Goal: Transaction & Acquisition: Book appointment/travel/reservation

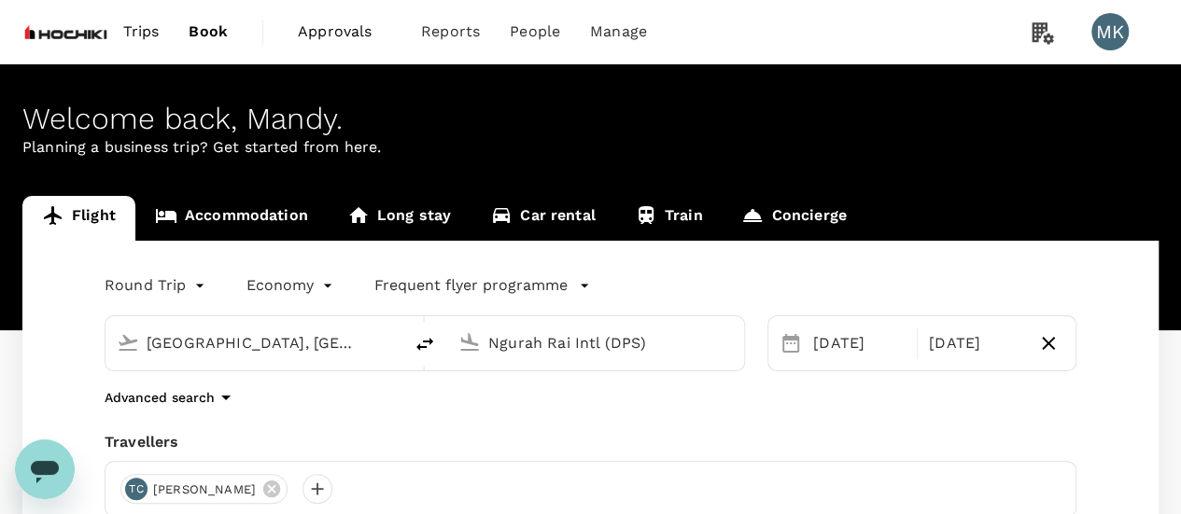
click at [272, 348] on input "[GEOGRAPHIC_DATA], [GEOGRAPHIC_DATA] (any)" at bounding box center [255, 343] width 217 height 29
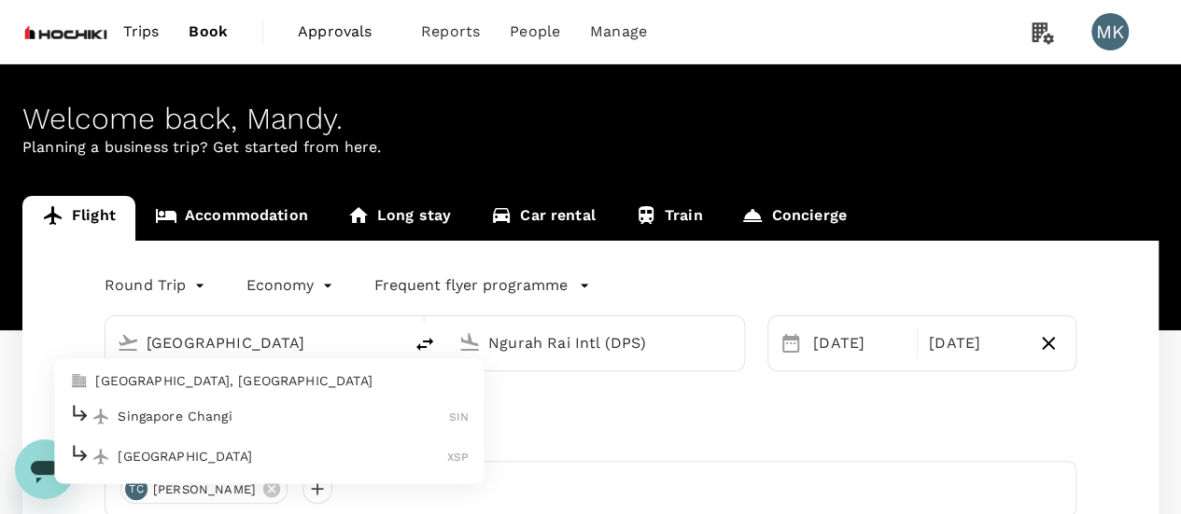
click at [273, 408] on p "Singapore Changi" at bounding box center [283, 416] width 331 height 19
type input "Singapore Changi (SIN)"
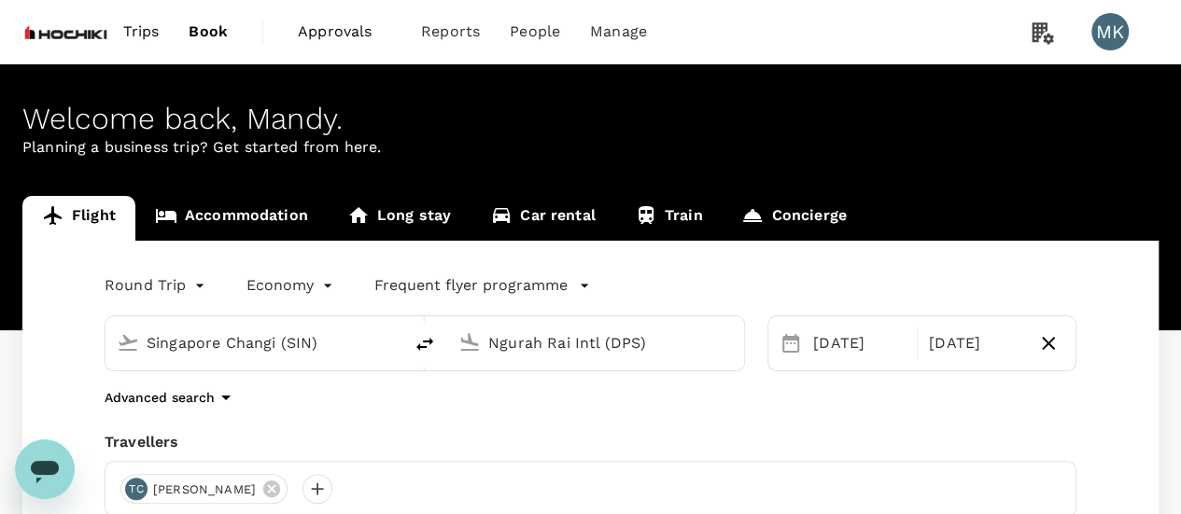
click at [603, 348] on input "Ngurah Rai Intl (DPS)" at bounding box center [596, 343] width 217 height 29
click at [602, 346] on input "Ngurah Rai Intl (DPS)" at bounding box center [596, 343] width 217 height 29
click at [536, 343] on input "Ngurah Rai Intl (DPS)" at bounding box center [596, 343] width 217 height 29
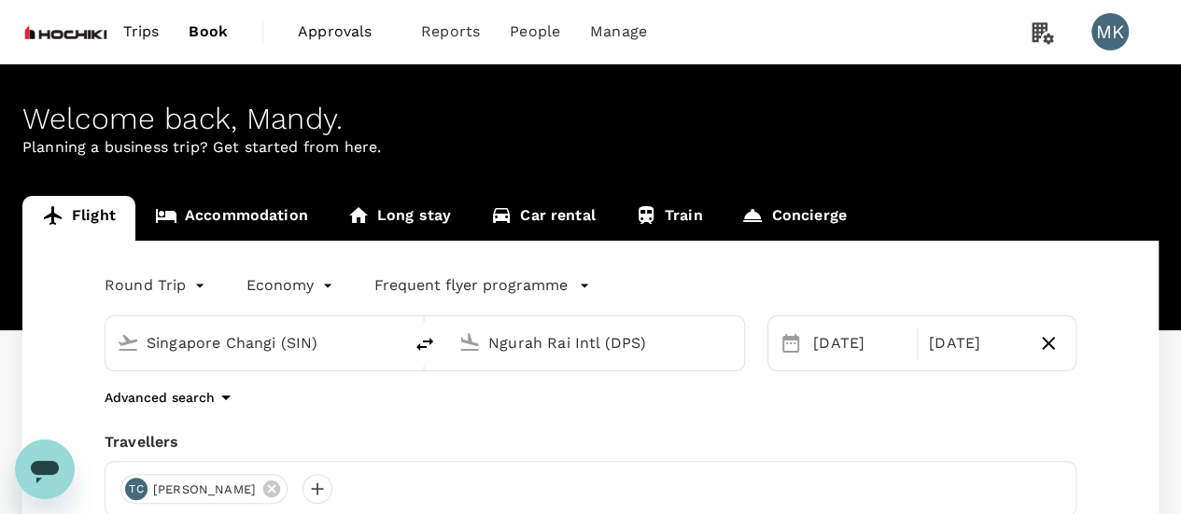
paste input "[GEOGRAPHIC_DATA]"
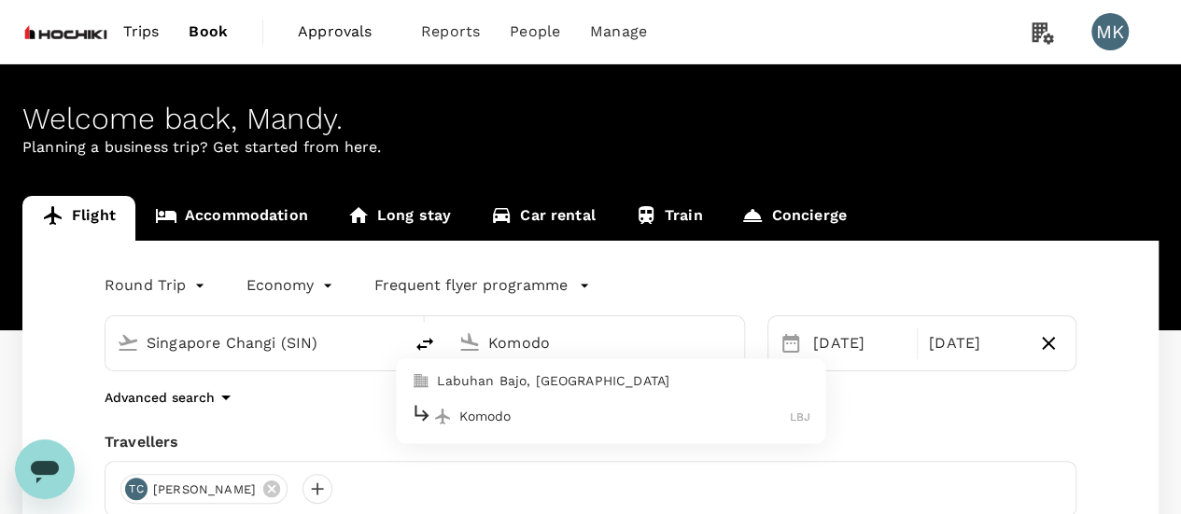
click at [585, 417] on p "Komodo" at bounding box center [624, 416] width 330 height 19
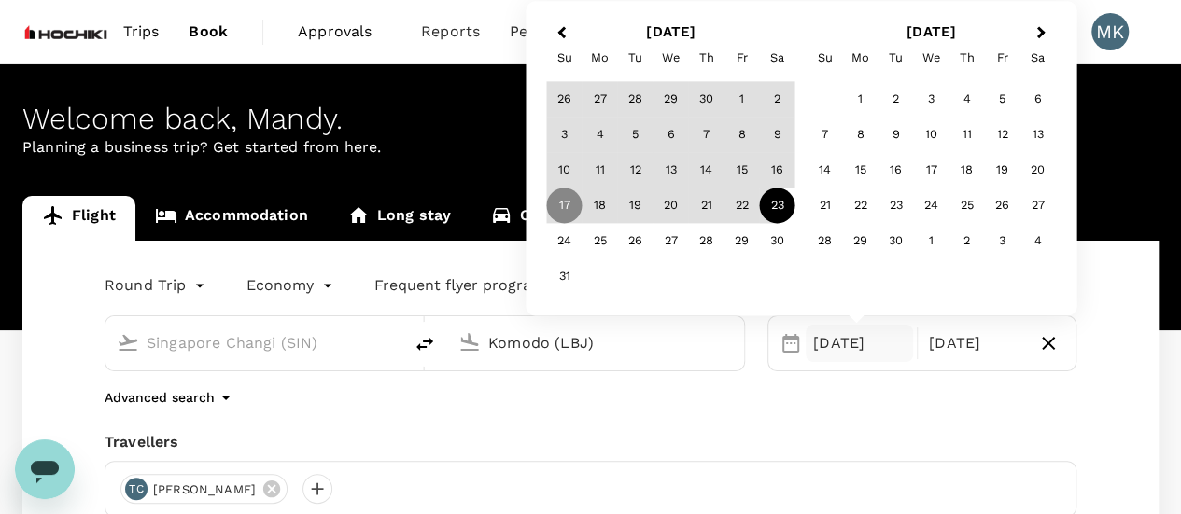
type input "Komodo (LBJ)"
click at [1001, 415] on div "Round Trip roundtrip Economy economy Frequent flyer programme [GEOGRAPHIC_DATA]…" at bounding box center [590, 504] width 1136 height 527
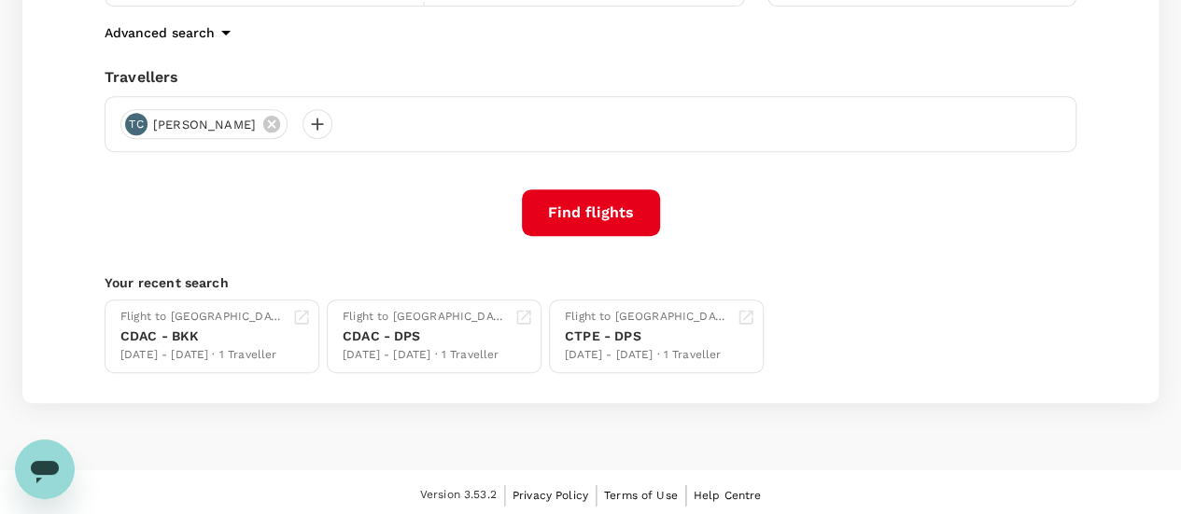
scroll to position [369, 0]
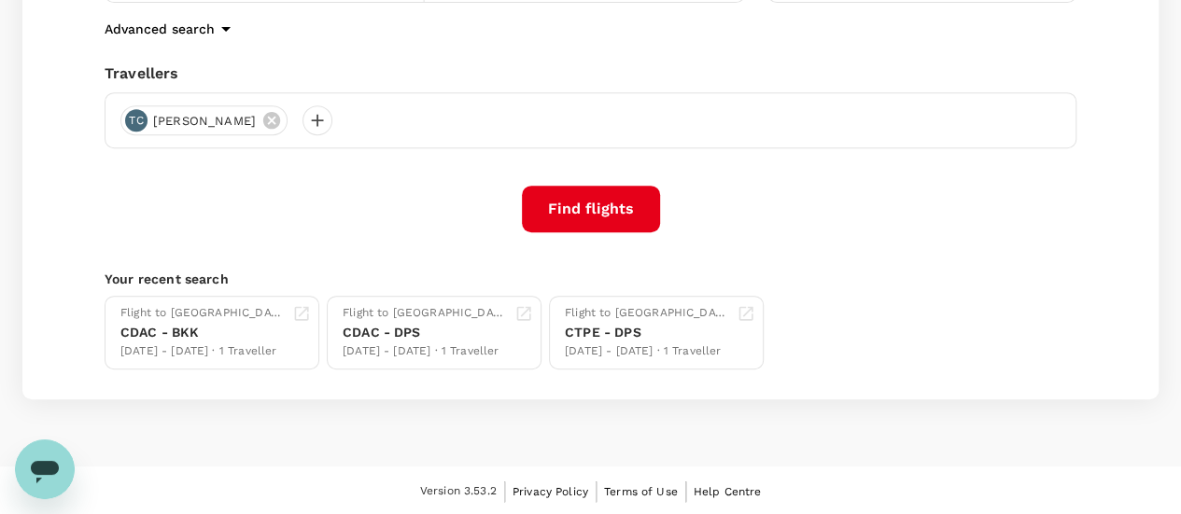
click at [590, 212] on button "Find flights" at bounding box center [591, 209] width 138 height 47
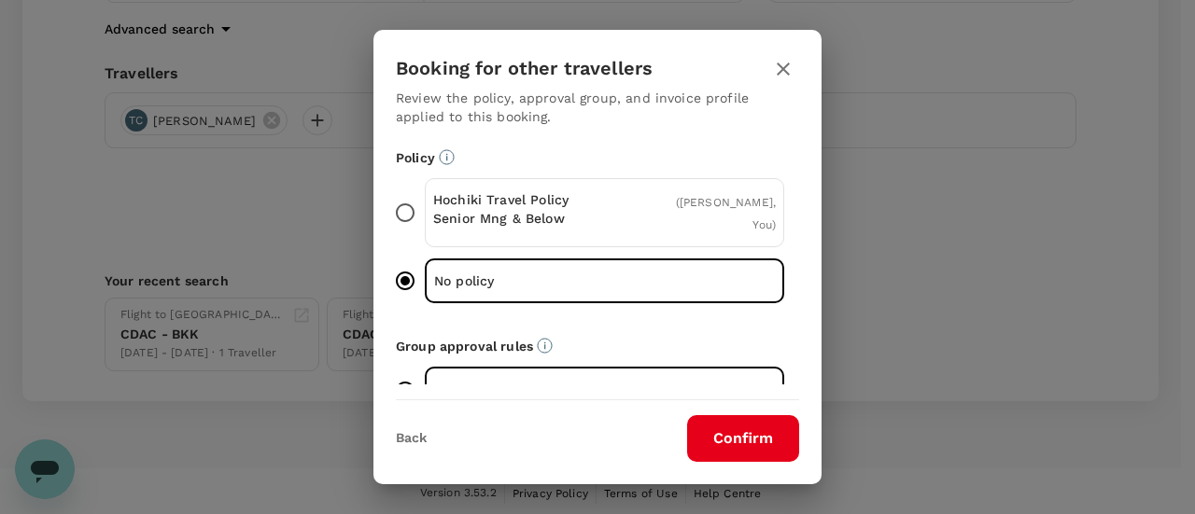
click at [727, 453] on button "Confirm" at bounding box center [743, 438] width 112 height 47
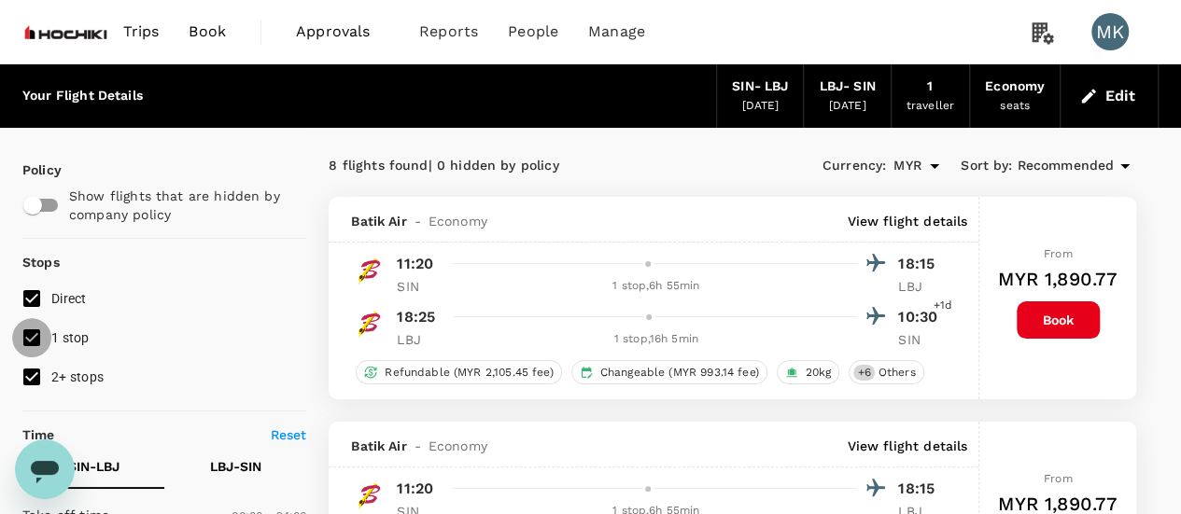
click at [32, 339] on input "1 stop" at bounding box center [31, 337] width 39 height 39
checkbox input "false"
click at [32, 378] on input "2+ stops" at bounding box center [31, 376] width 39 height 39
checkbox input "false"
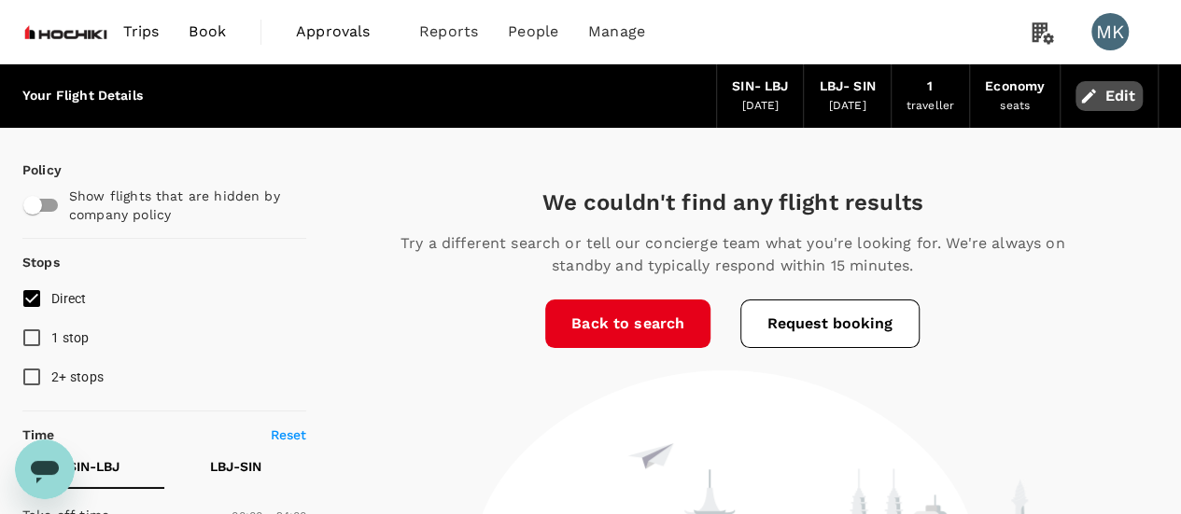
click at [1105, 107] on button "Edit" at bounding box center [1108, 96] width 67 height 30
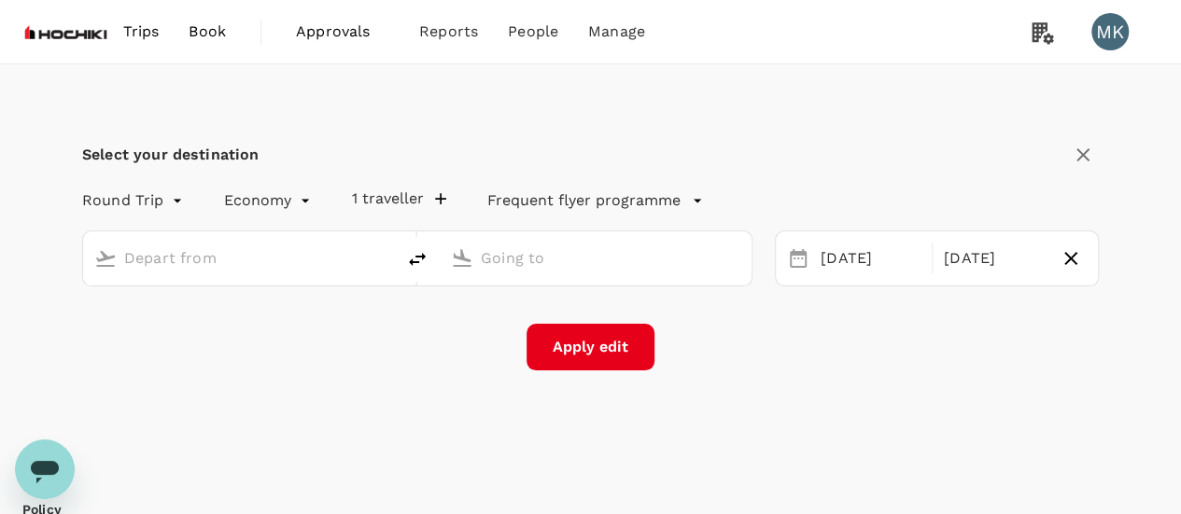
type input "Singapore Changi (SIN)"
type input "Komodo (LBJ)"
click at [287, 262] on input "Singapore Changi (SIN)" at bounding box center [239, 258] width 231 height 29
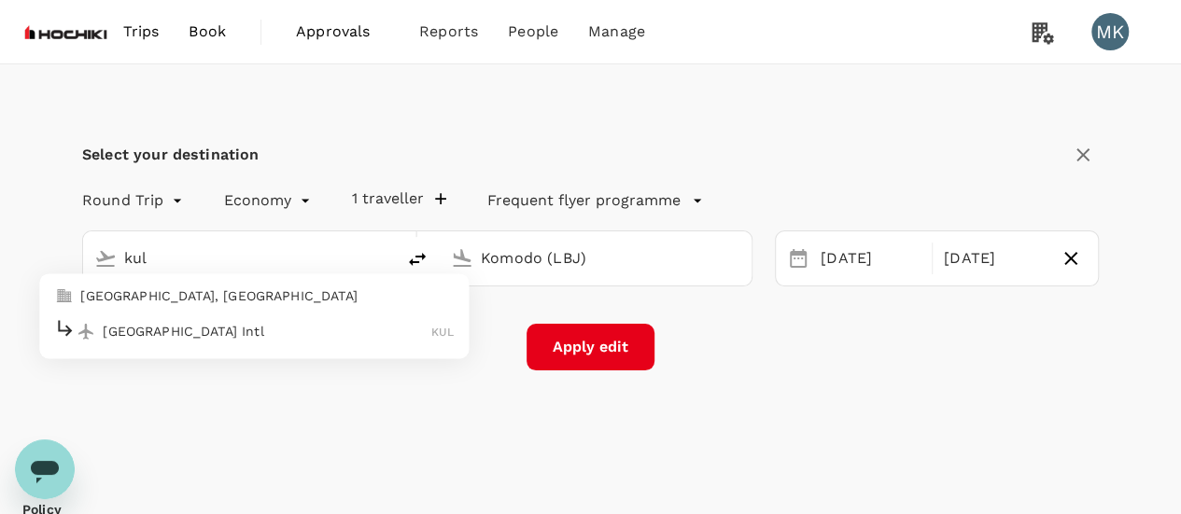
click at [225, 329] on p "[GEOGRAPHIC_DATA] Intl" at bounding box center [267, 331] width 329 height 19
type input "Kuala Lumpur Intl ([GEOGRAPHIC_DATA])"
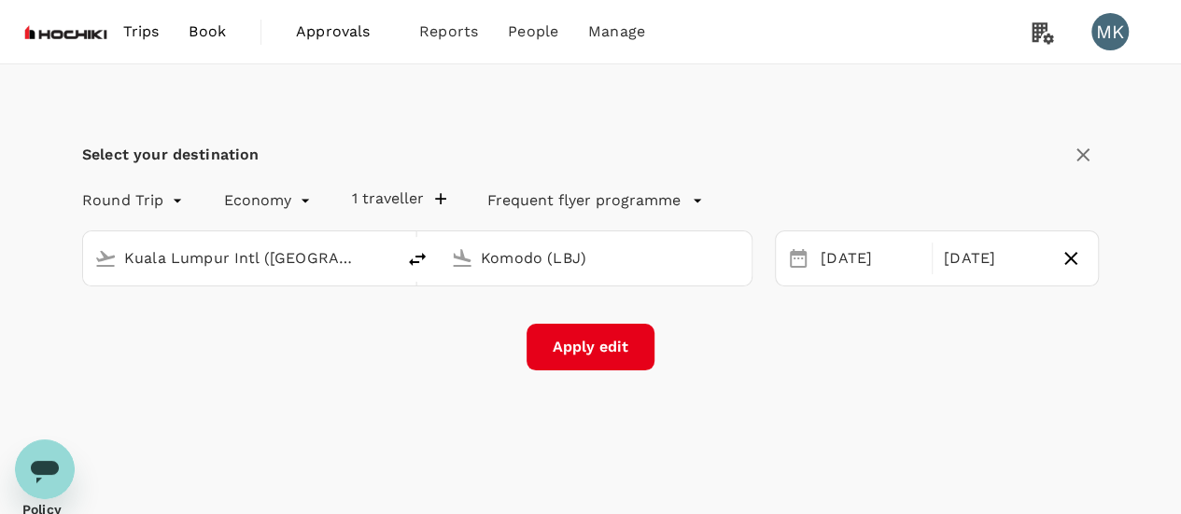
click at [581, 335] on button "Apply edit" at bounding box center [590, 347] width 128 height 47
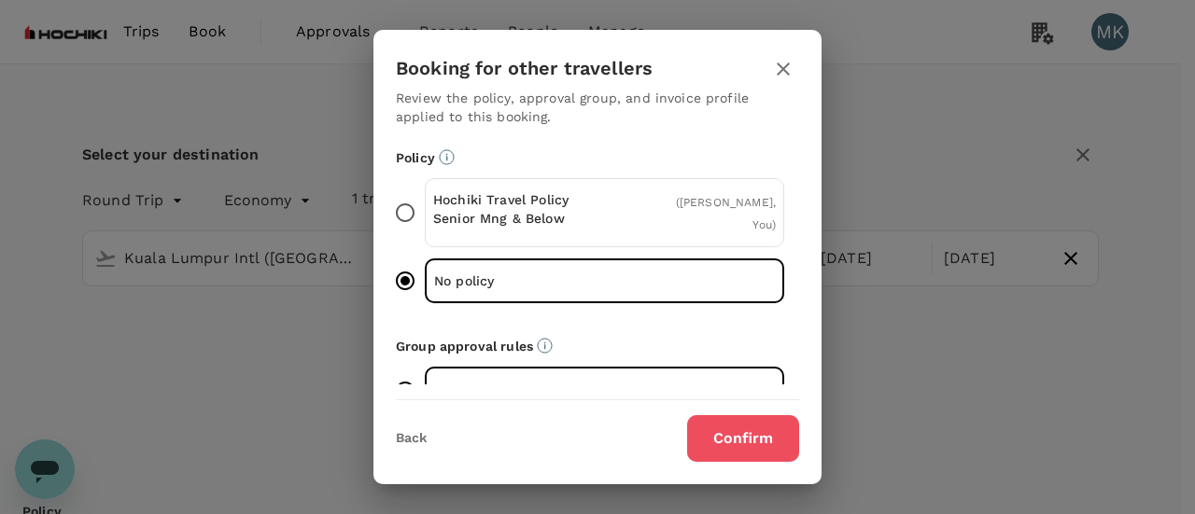
click at [749, 437] on button "Confirm" at bounding box center [743, 438] width 112 height 47
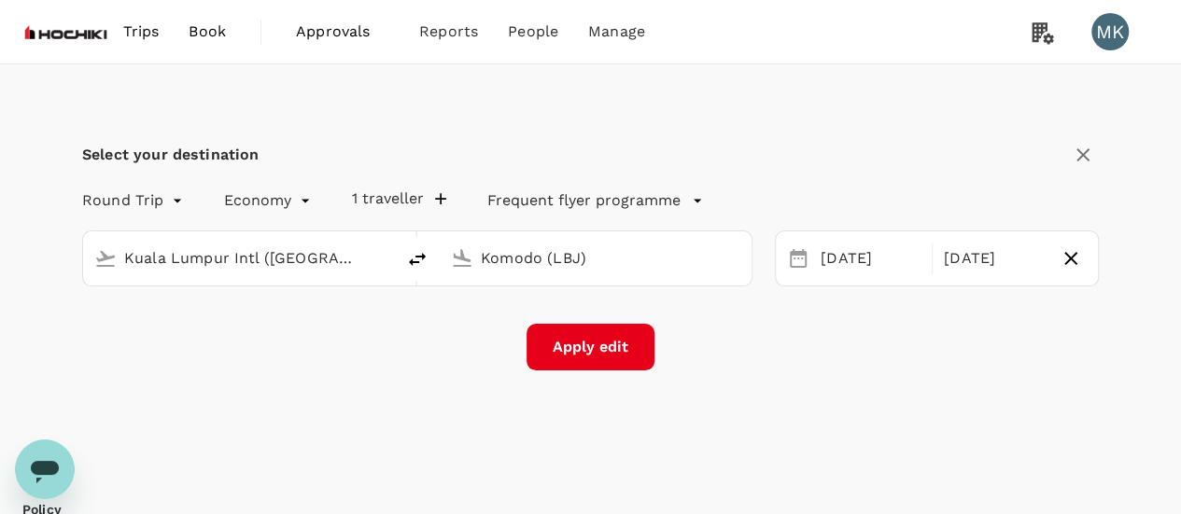
checkbox input "false"
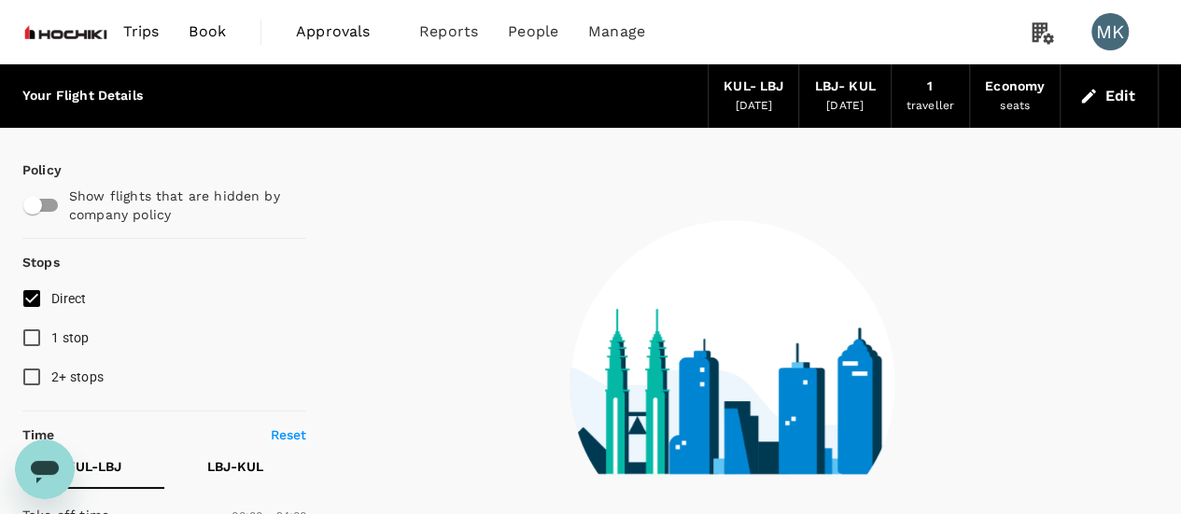
scroll to position [311, 0]
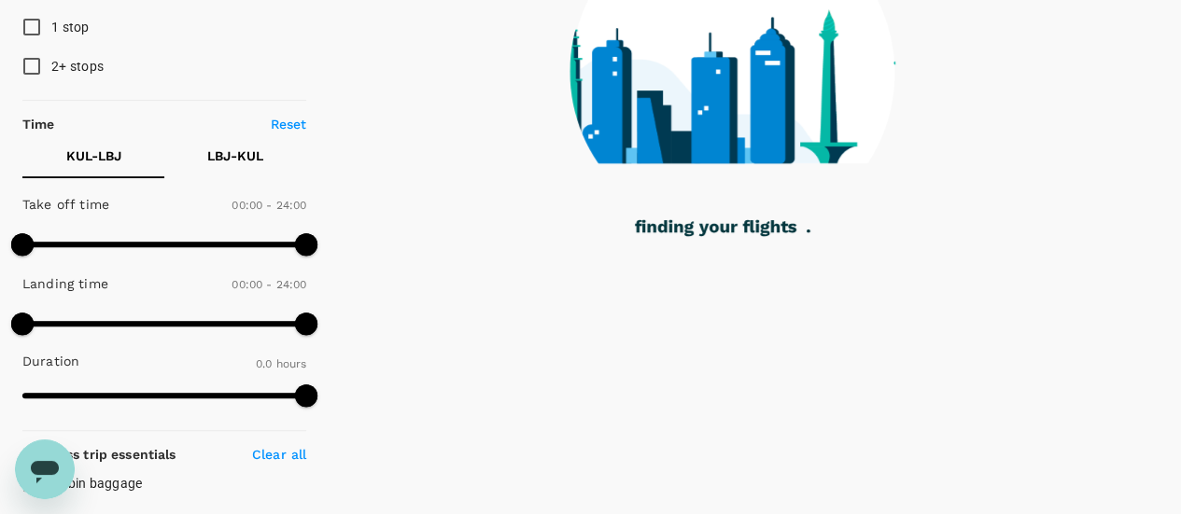
type input "1025"
checkbox input "true"
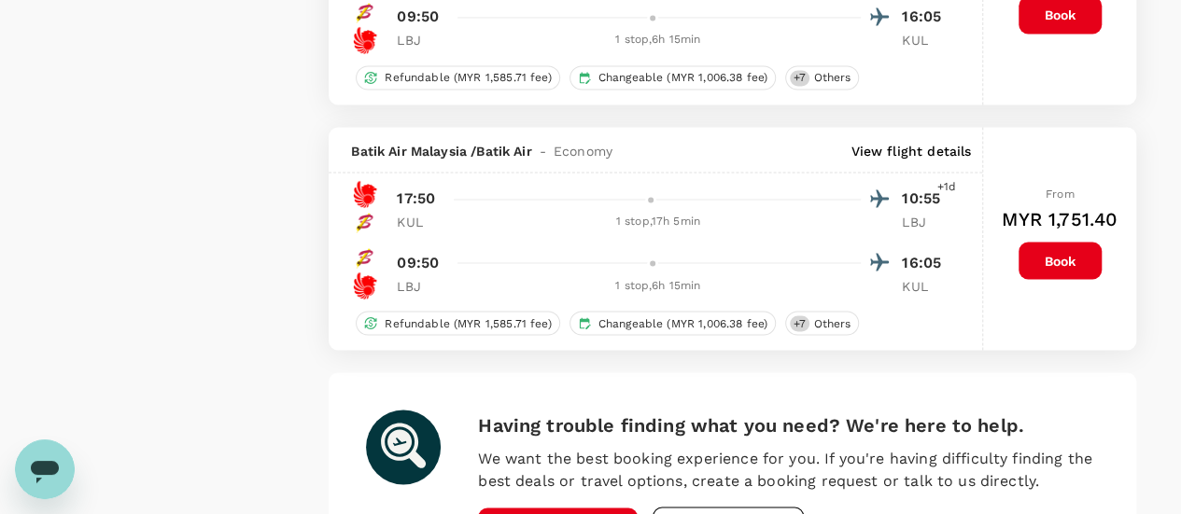
scroll to position [0, 0]
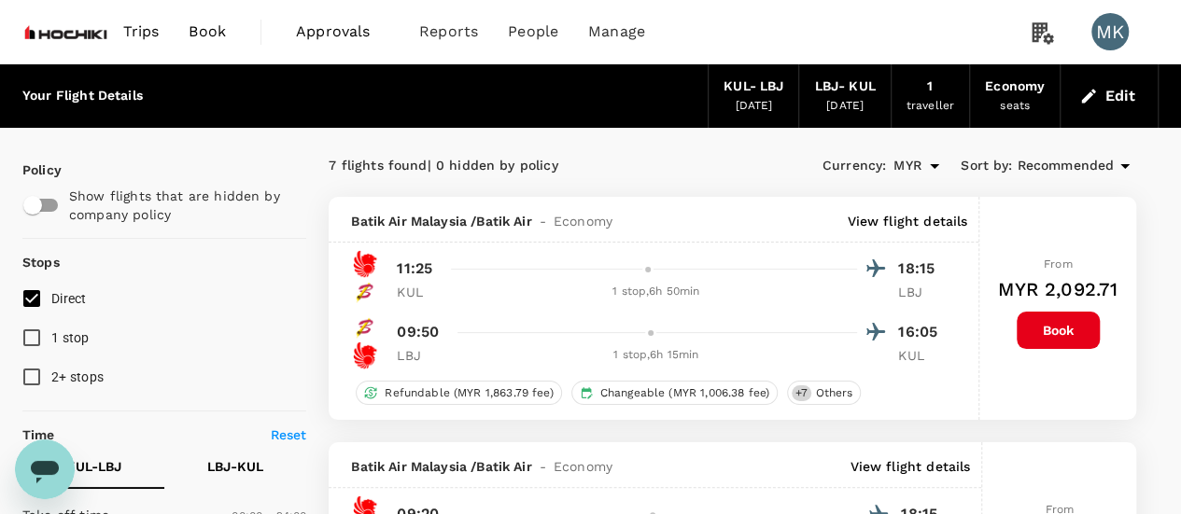
click at [1094, 95] on icon "button" at bounding box center [1088, 96] width 19 height 19
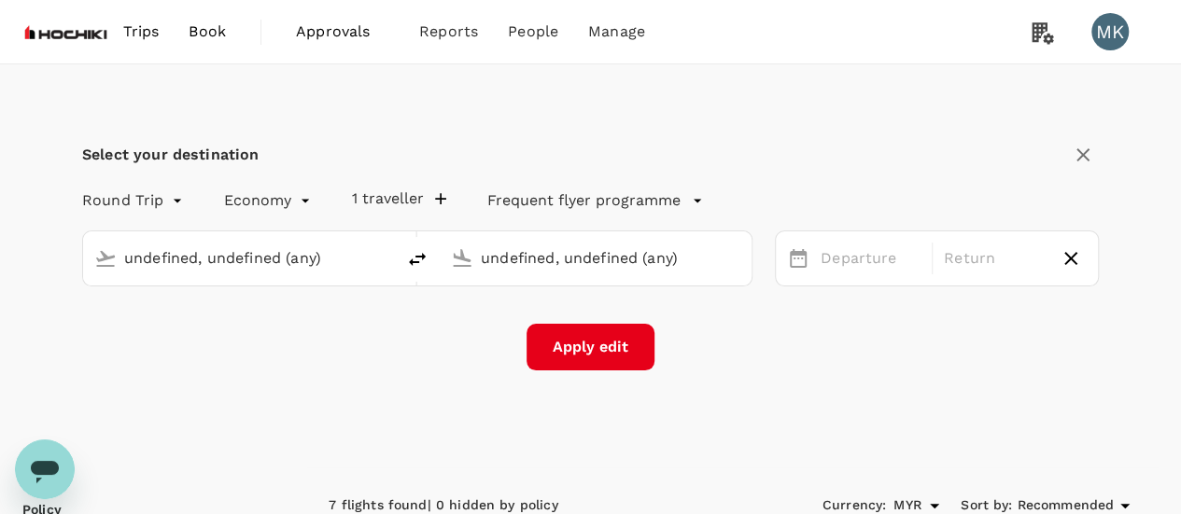
type input "Kuala Lumpur Intl ([GEOGRAPHIC_DATA])"
type input "Komodo (LBJ)"
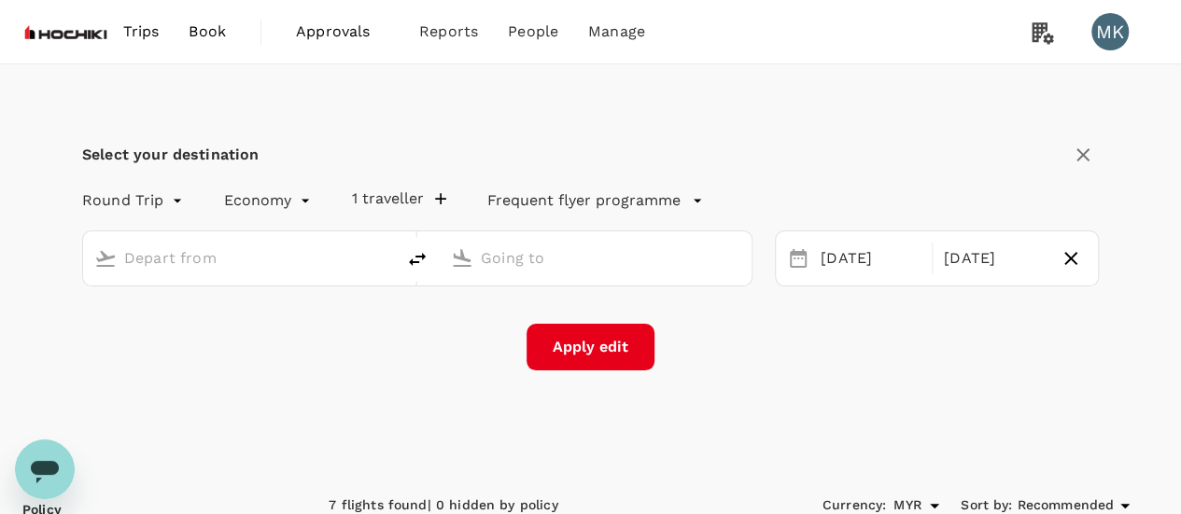
type input "Kuala Lumpur Intl ([GEOGRAPHIC_DATA])"
type input "Komodo (LBJ)"
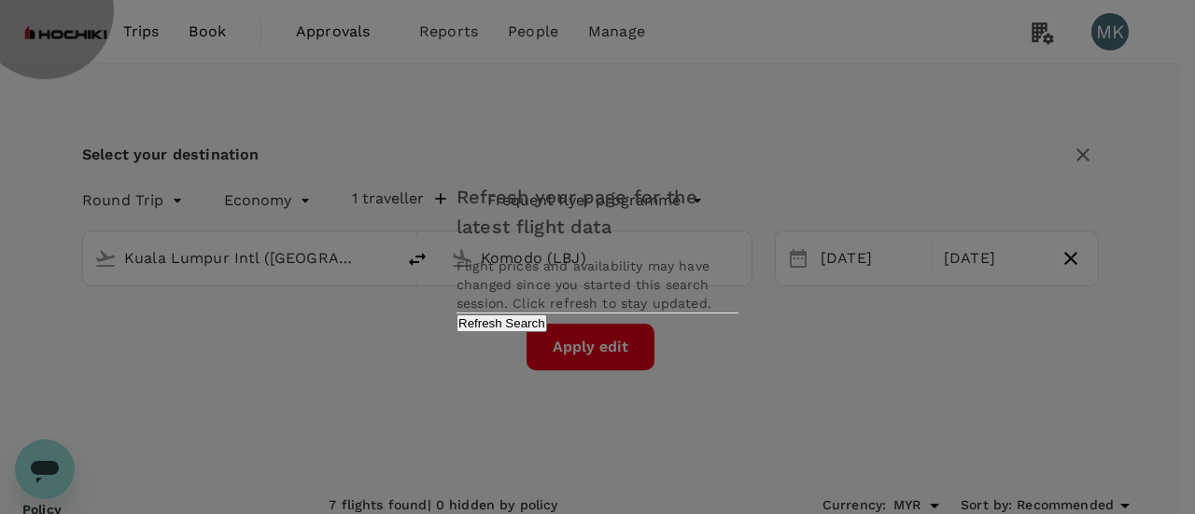
click at [547, 332] on button "Refresh Search" at bounding box center [501, 324] width 91 height 18
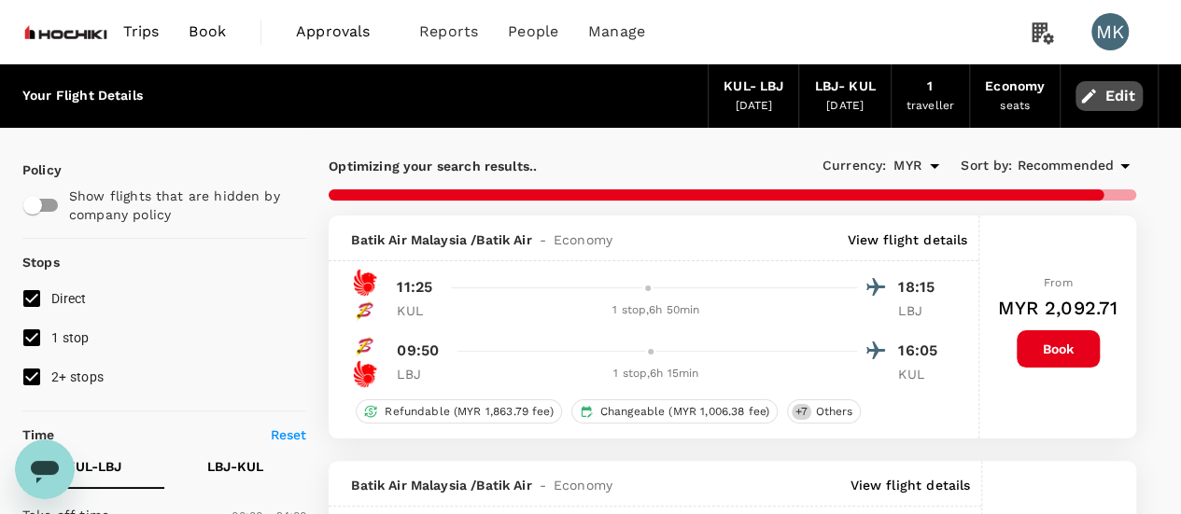
click at [1120, 98] on button "Edit" at bounding box center [1108, 96] width 67 height 30
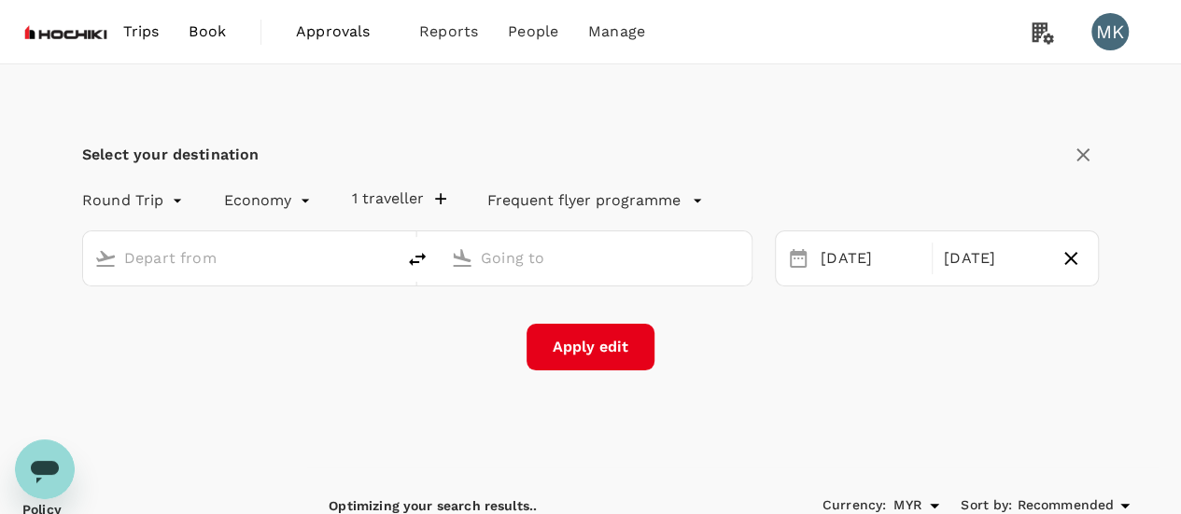
type input "Kuala Lumpur Intl ([GEOGRAPHIC_DATA])"
type input "Komodo (LBJ)"
click at [284, 259] on input "Kuala Lumpur Intl ([GEOGRAPHIC_DATA])" at bounding box center [239, 258] width 231 height 29
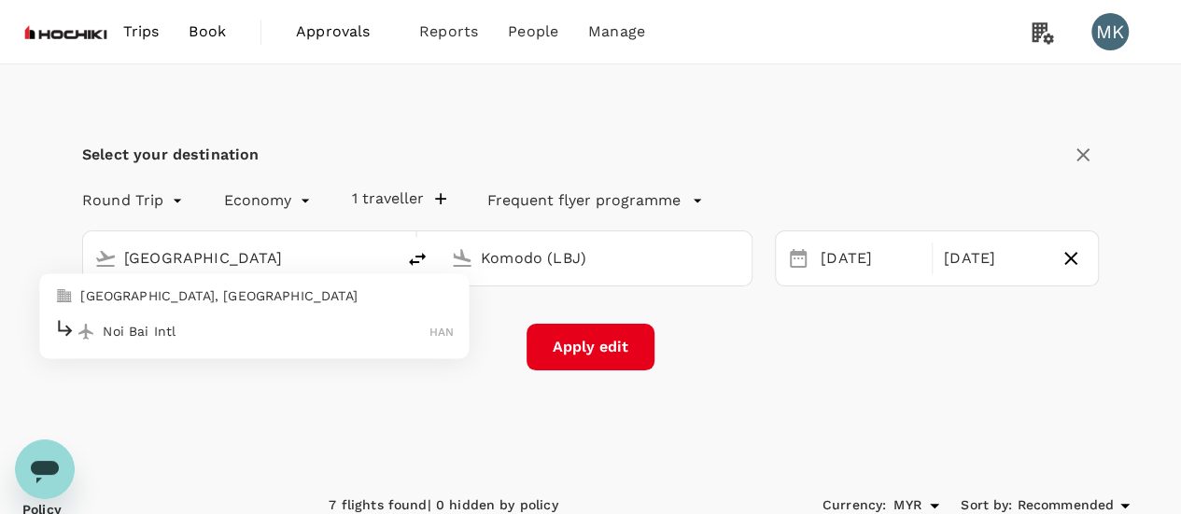
click at [244, 335] on p "Noi Bai Intl" at bounding box center [266, 331] width 327 height 19
type input "Noi Bai Intl (HAN)"
click at [590, 260] on input "Komodo (LBJ)" at bounding box center [596, 258] width 231 height 29
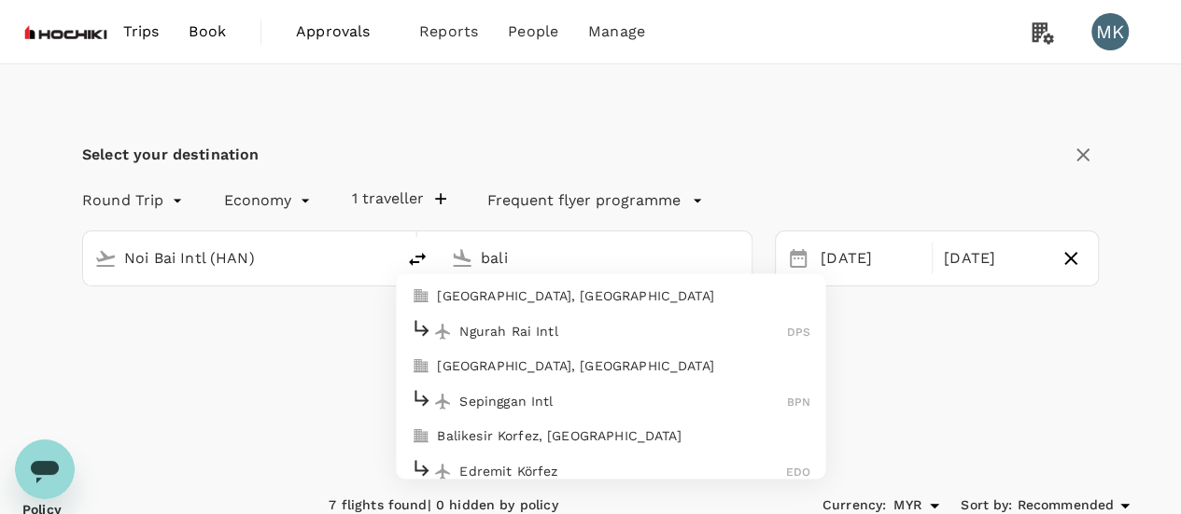
click at [551, 329] on p "Ngurah Rai Intl" at bounding box center [623, 331] width 328 height 19
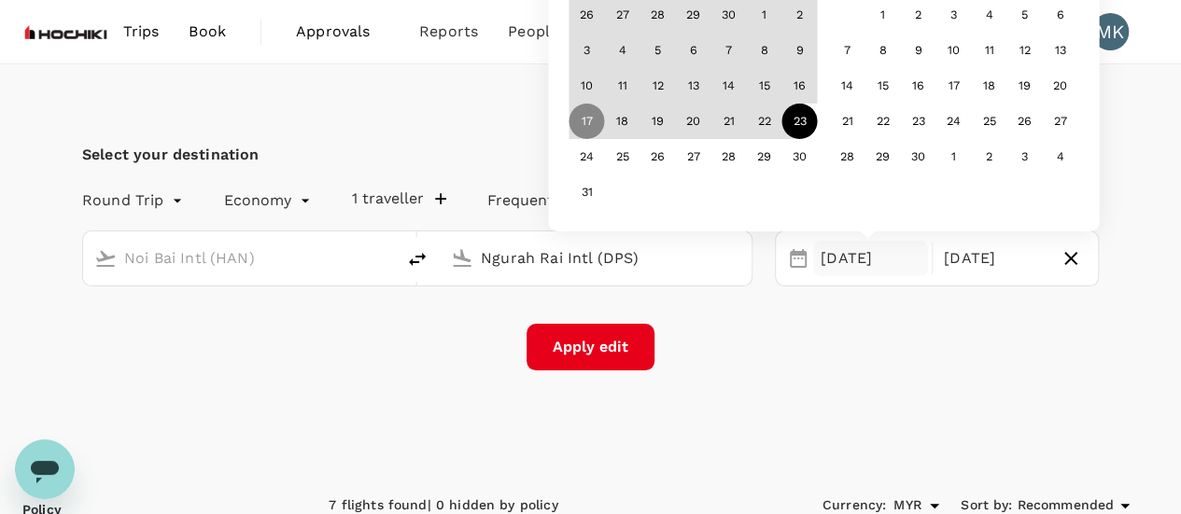
type input "Ngurah Rai Intl (DPS)"
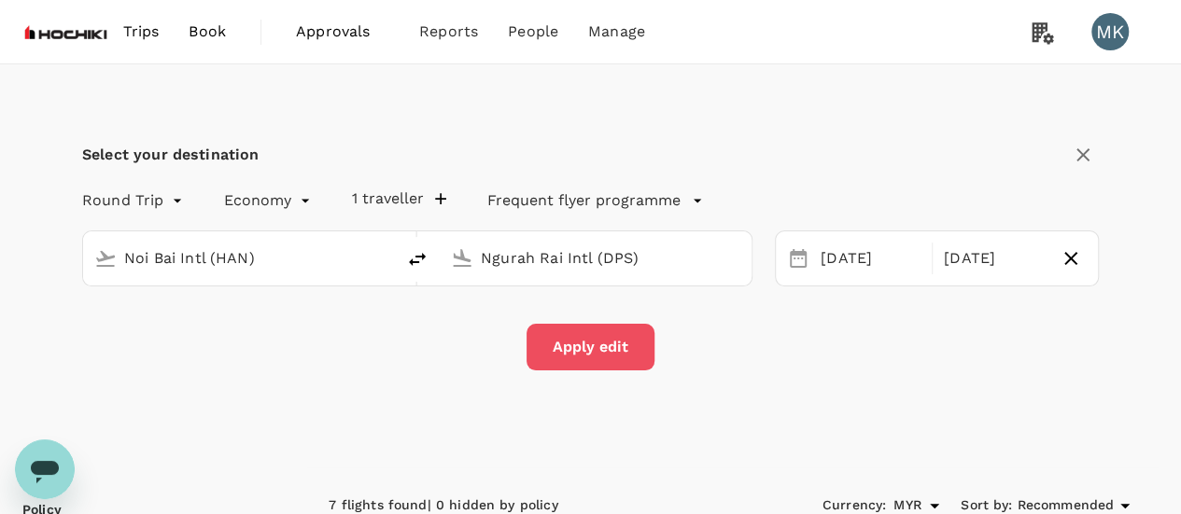
click at [594, 351] on button "Apply edit" at bounding box center [590, 347] width 128 height 47
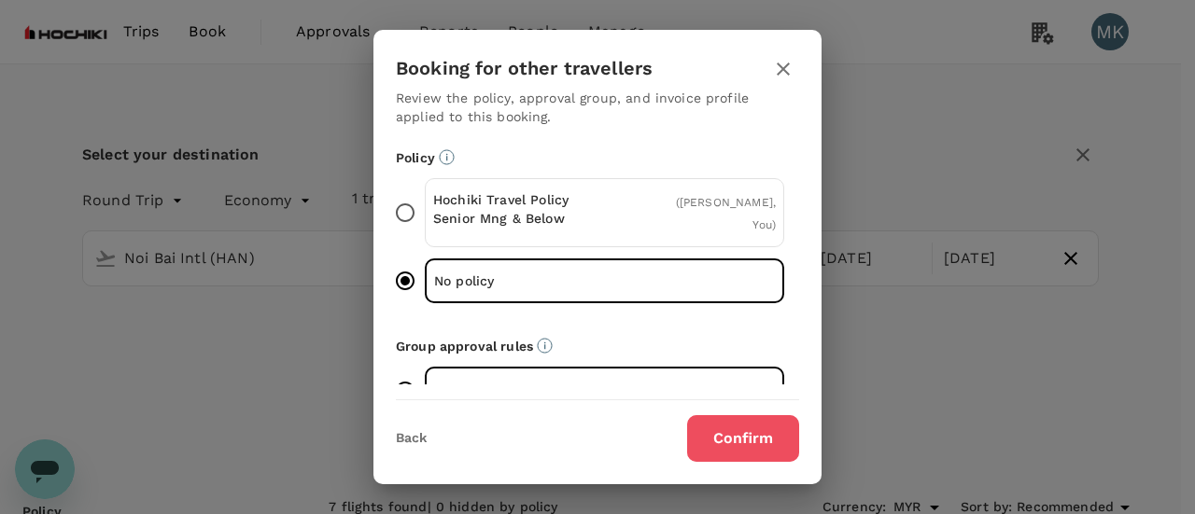
click at [747, 439] on button "Confirm" at bounding box center [743, 438] width 112 height 47
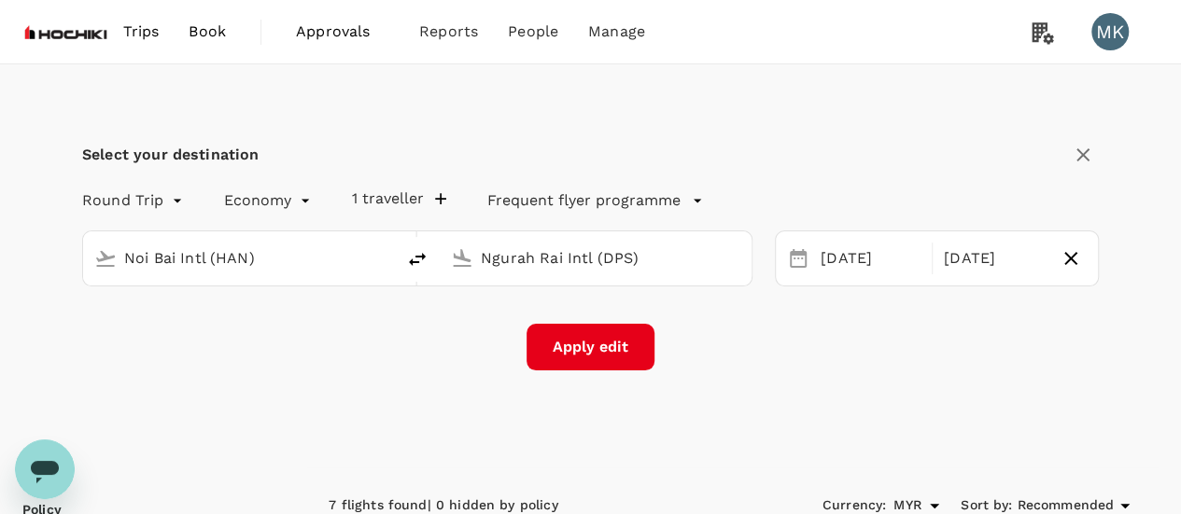
checkbox input "false"
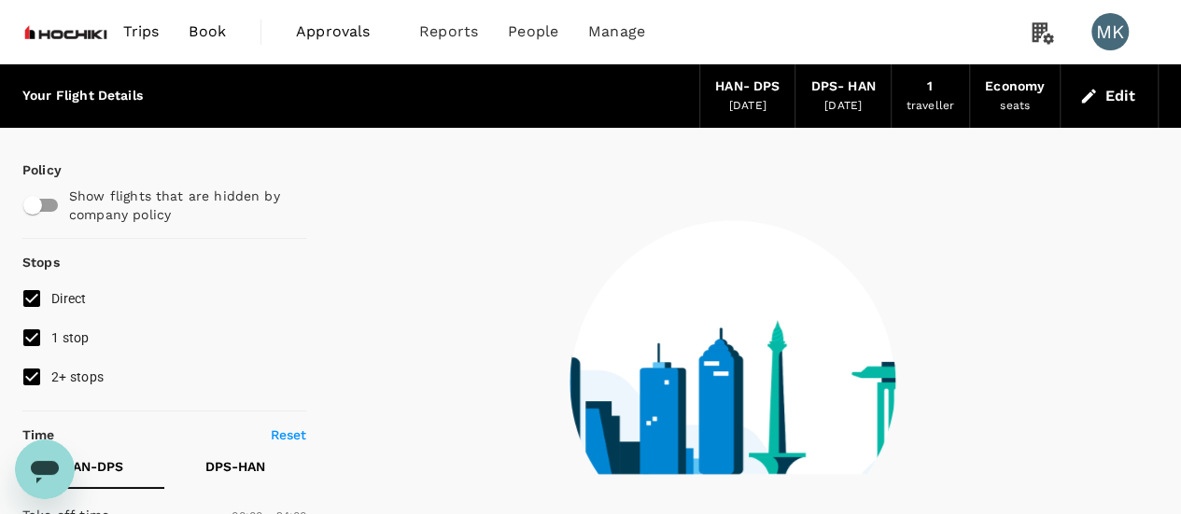
type input "920"
checkbox input "true"
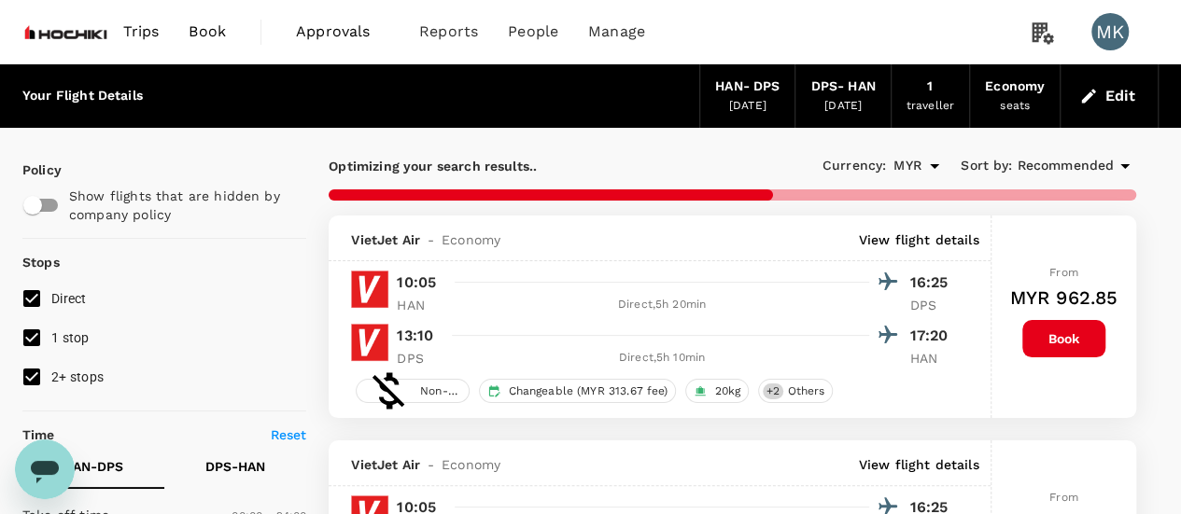
type input "1270"
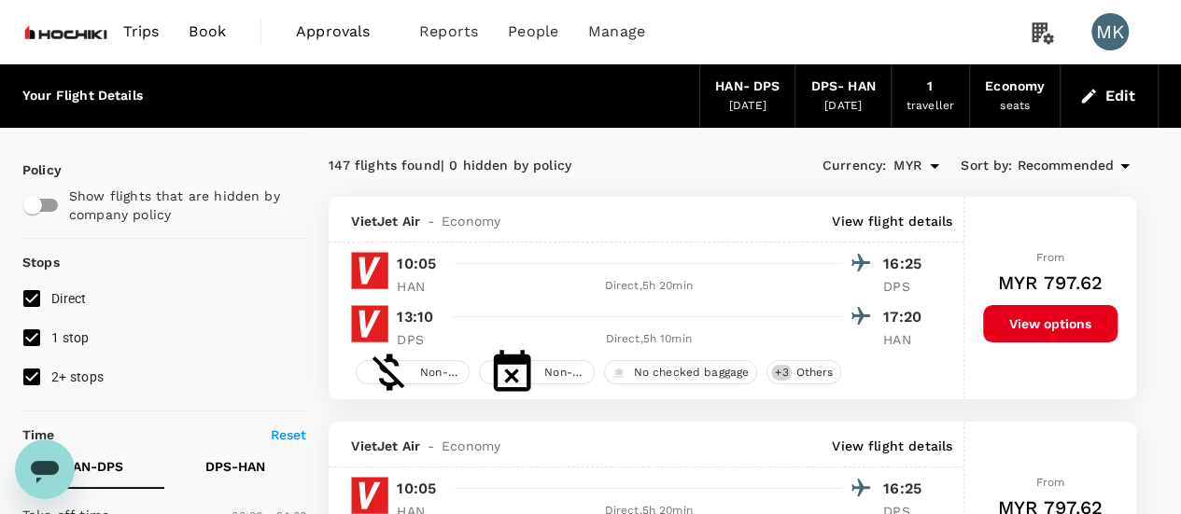
click at [30, 335] on input "1 stop" at bounding box center [31, 337] width 39 height 39
checkbox input "false"
click at [31, 370] on input "2+ stops" at bounding box center [31, 376] width 39 height 39
checkbox input "false"
click at [1113, 100] on button "Edit" at bounding box center [1108, 96] width 67 height 30
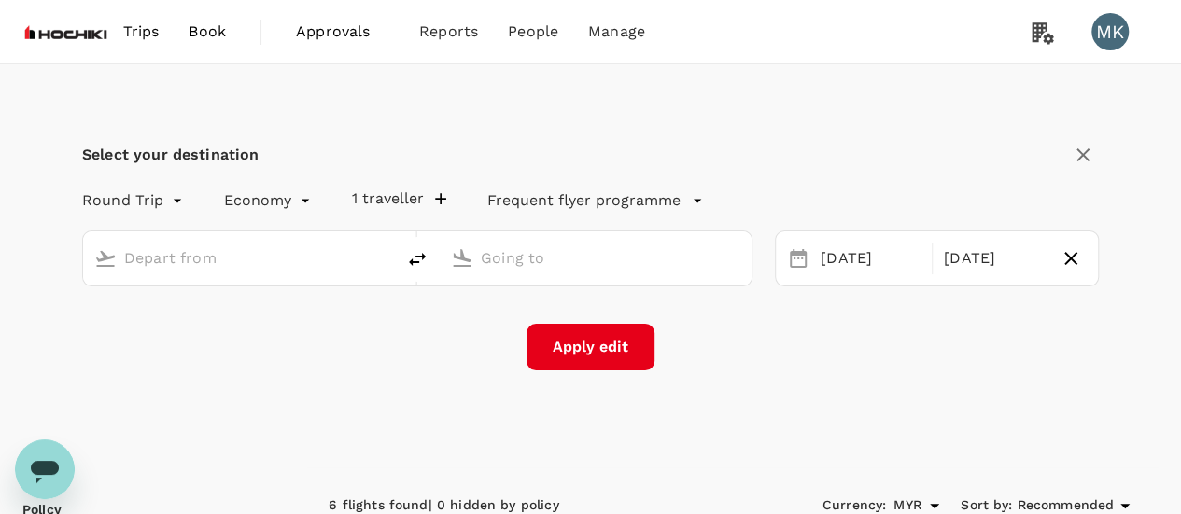
type input "Noi Bai Intl (HAN)"
type input "Ngurah Rai Intl (DPS)"
click at [184, 195] on div "Round Trip roundtrip Economy economy 1 traveller Frequent flyer programme" at bounding box center [572, 196] width 1054 height 37
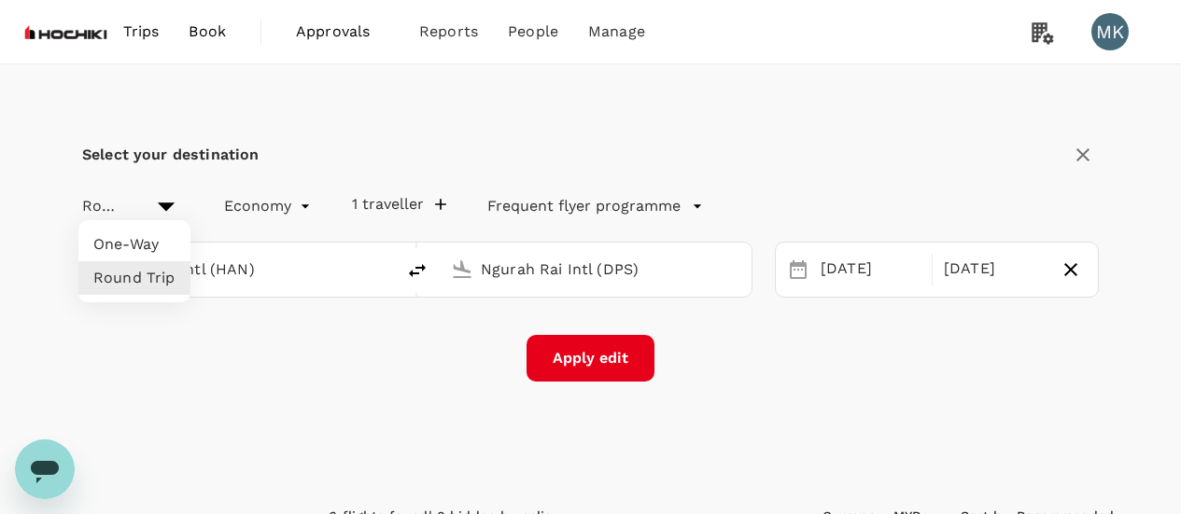
click at [147, 242] on li "One-Way" at bounding box center [134, 245] width 112 height 34
type input "oneway"
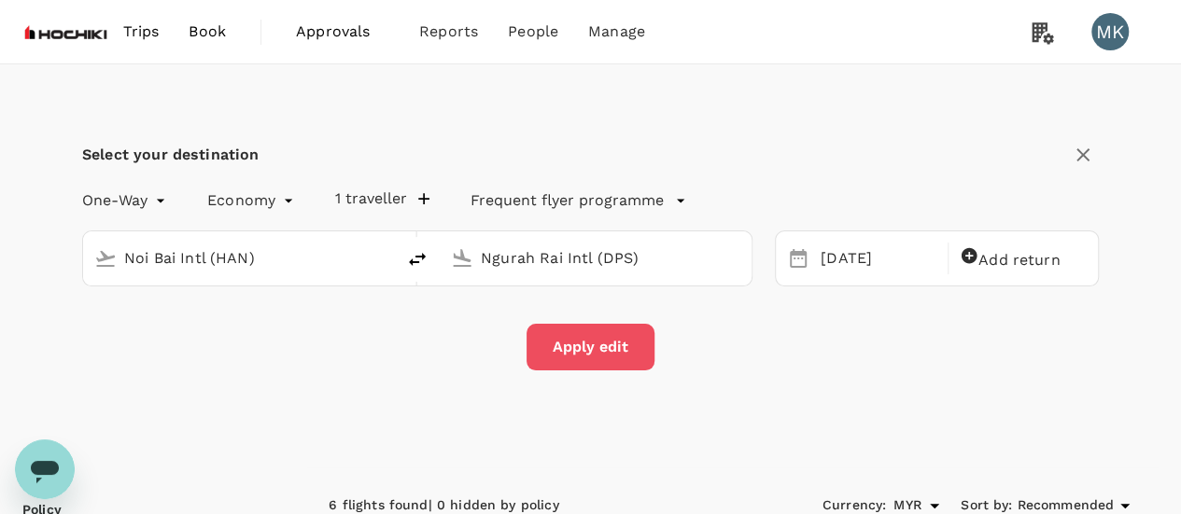
click at [608, 337] on button "Apply edit" at bounding box center [590, 347] width 128 height 47
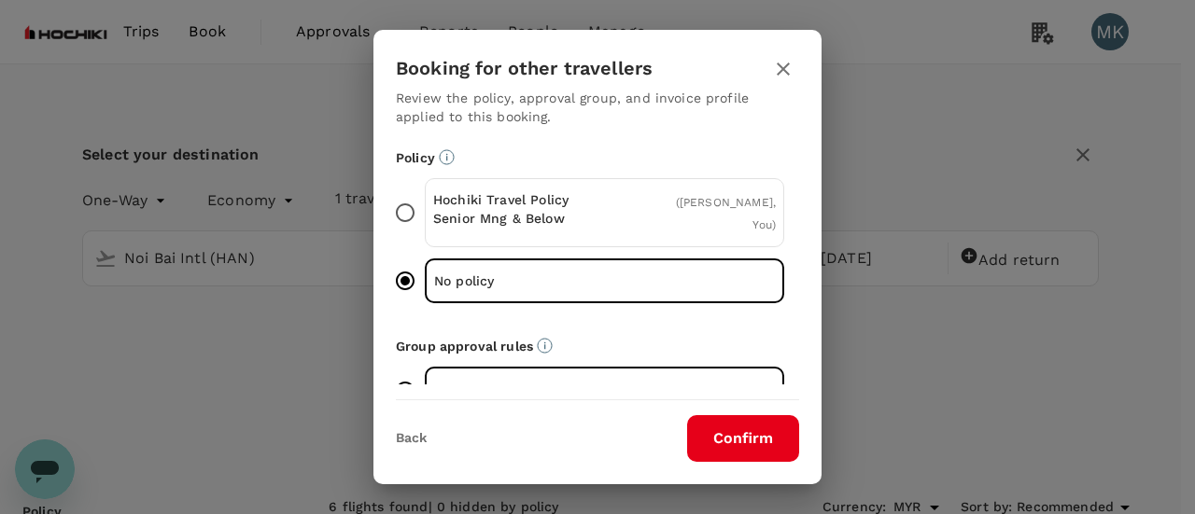
click at [771, 418] on button "Confirm" at bounding box center [743, 438] width 112 height 47
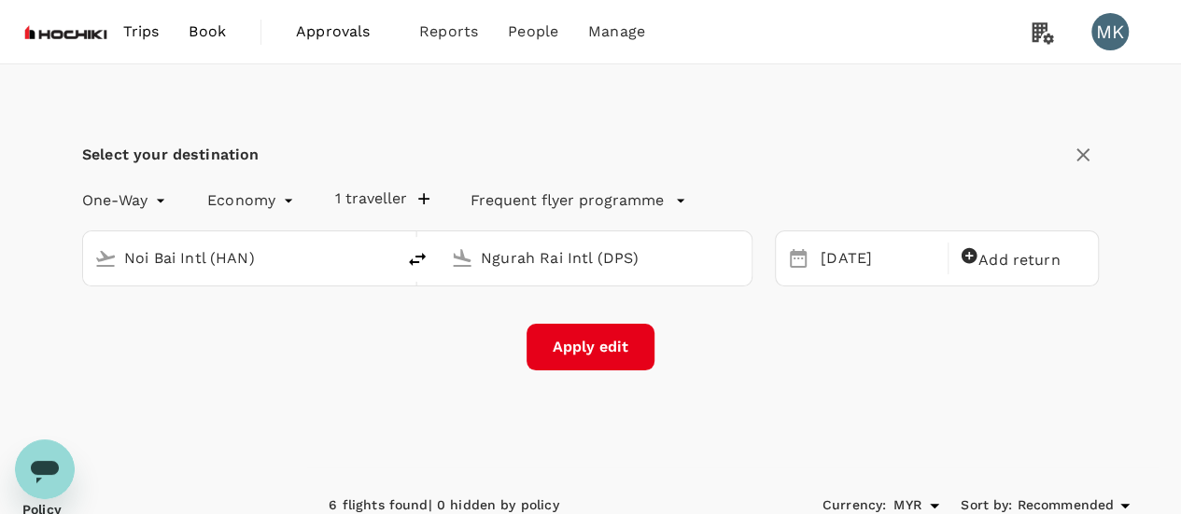
checkbox input "false"
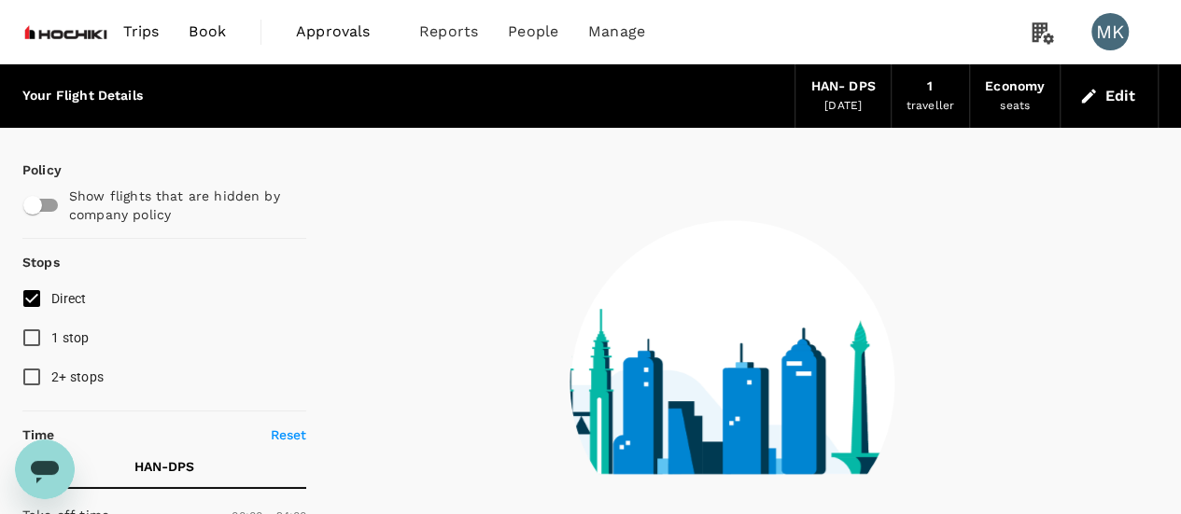
type input "1420"
checkbox input "true"
